Goal: Information Seeking & Learning: Find specific fact

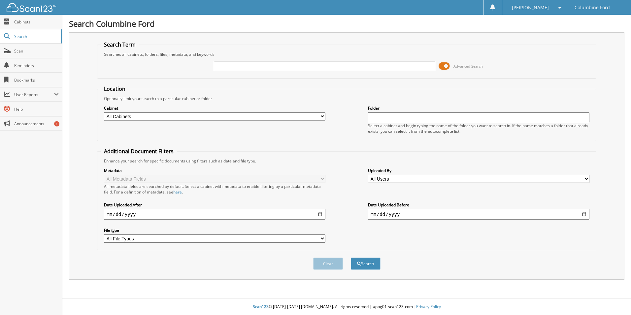
click at [255, 66] on input "text" at bounding box center [324, 66] width 221 height 10
type input "C15053"
click at [351, 257] on button "Search" at bounding box center [366, 263] width 30 height 12
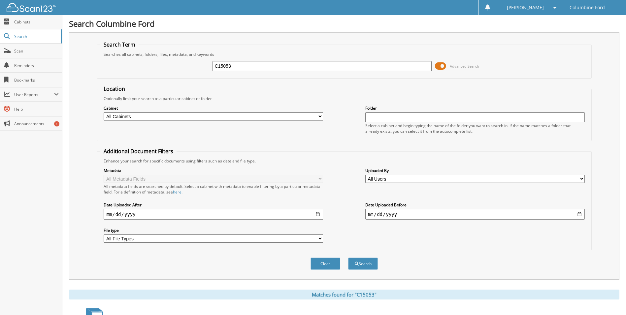
click at [443, 65] on span at bounding box center [440, 66] width 11 height 10
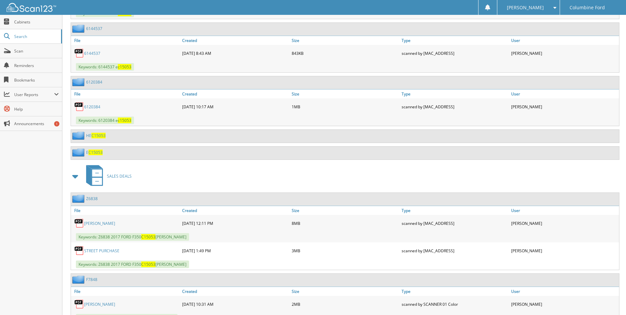
scroll to position [491, 0]
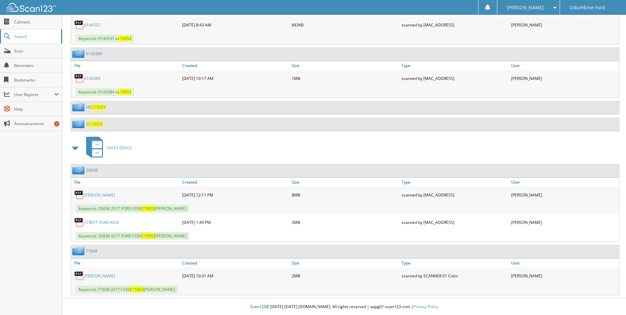
drag, startPoint x: 22, startPoint y: 37, endPoint x: 30, endPoint y: 39, distance: 8.4
click at [22, 37] on span "Search" at bounding box center [36, 37] width 44 height 6
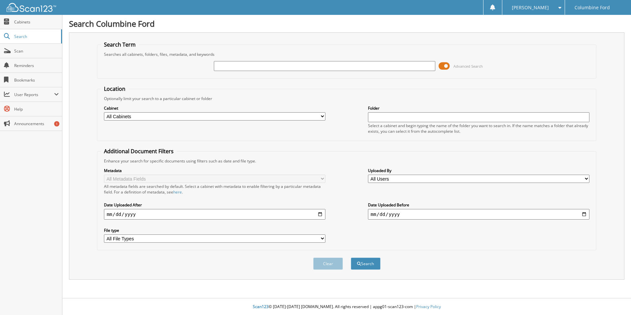
click at [274, 64] on input "text" at bounding box center [324, 66] width 221 height 10
type input "C90658"
click at [351, 257] on button "Search" at bounding box center [366, 263] width 30 height 12
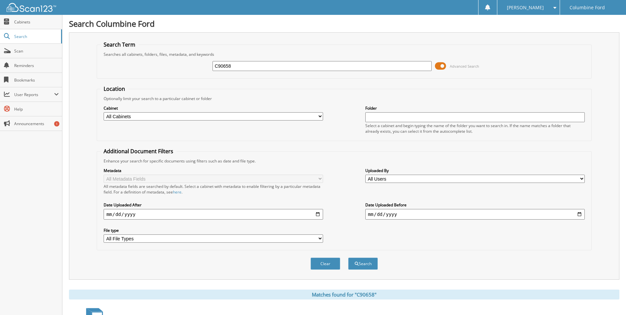
drag, startPoint x: 442, startPoint y: 62, endPoint x: 443, endPoint y: 69, distance: 6.9
click at [442, 62] on span at bounding box center [440, 66] width 11 height 10
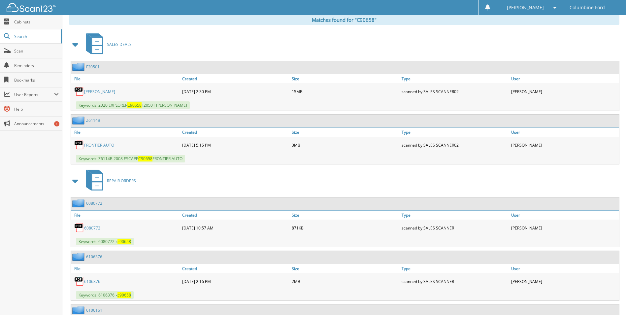
scroll to position [84, 0]
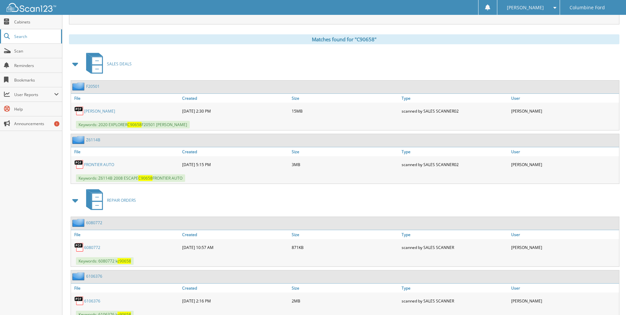
click at [15, 37] on span "Search" at bounding box center [36, 37] width 44 height 6
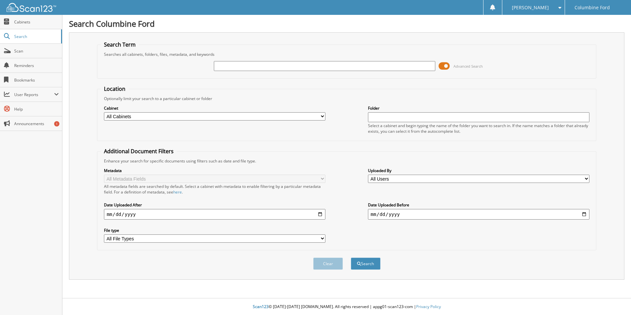
click at [321, 68] on input "text" at bounding box center [324, 66] width 221 height 10
type input "D74918"
click at [351, 257] on button "Search" at bounding box center [366, 263] width 30 height 12
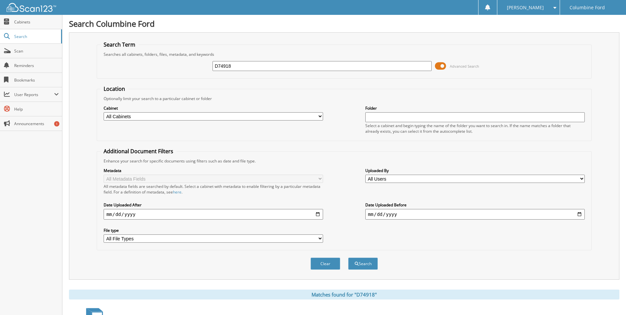
click at [444, 66] on span at bounding box center [440, 66] width 11 height 10
